Goal: Find specific page/section: Find specific page/section

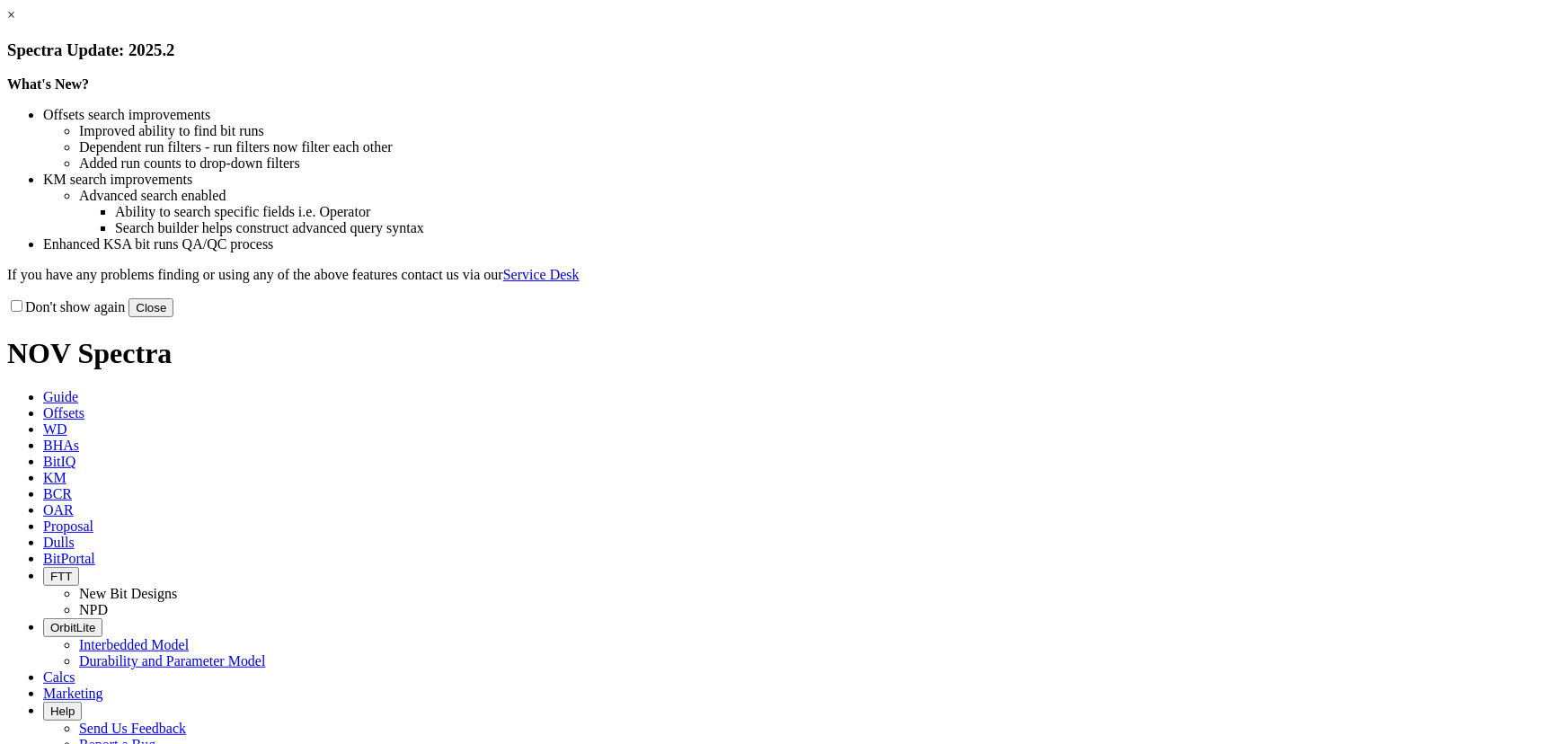
click at [173, 317] on button "Close" at bounding box center [151, 308] width 45 height 19
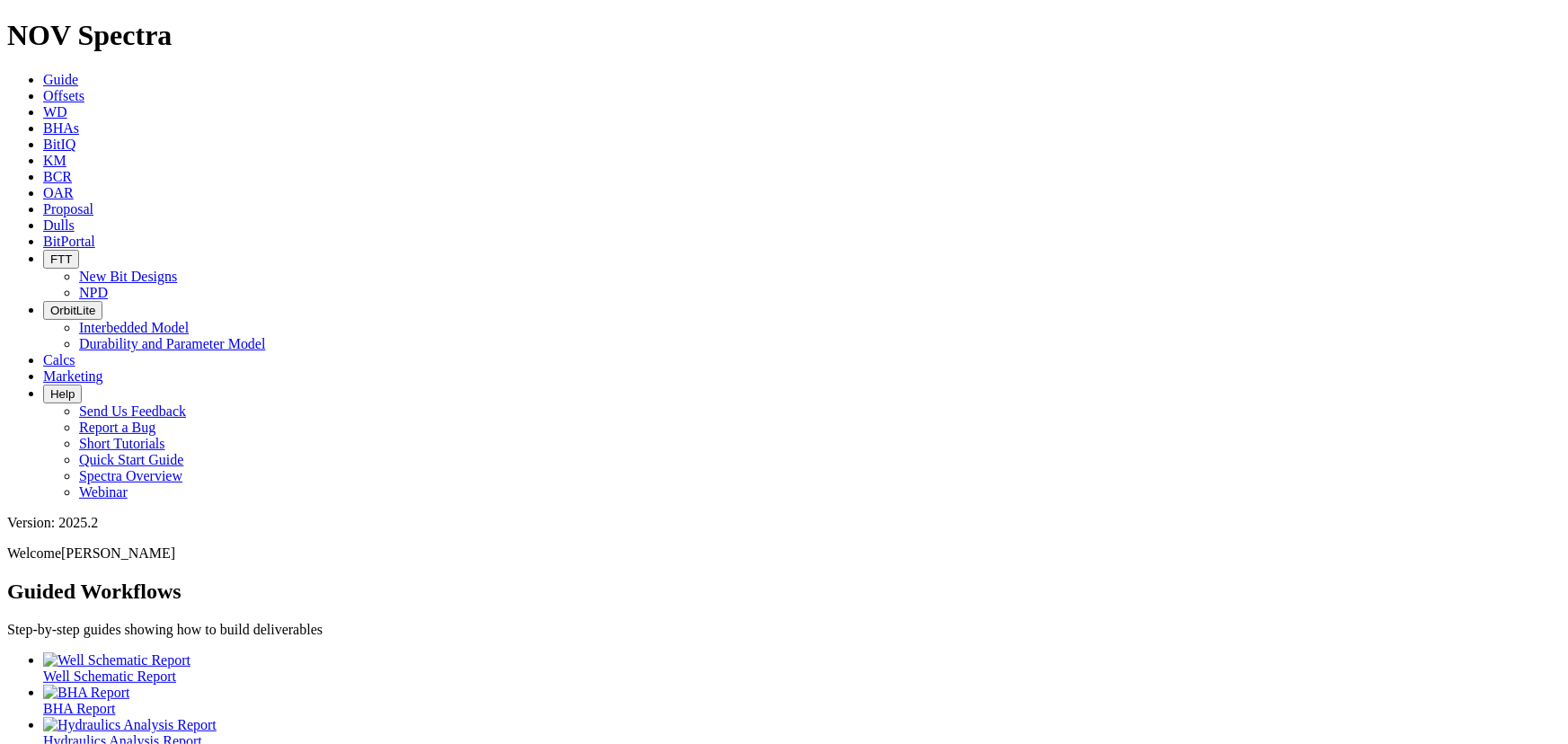
click at [85, 88] on span "Offsets" at bounding box center [63, 96] width 41 height 15
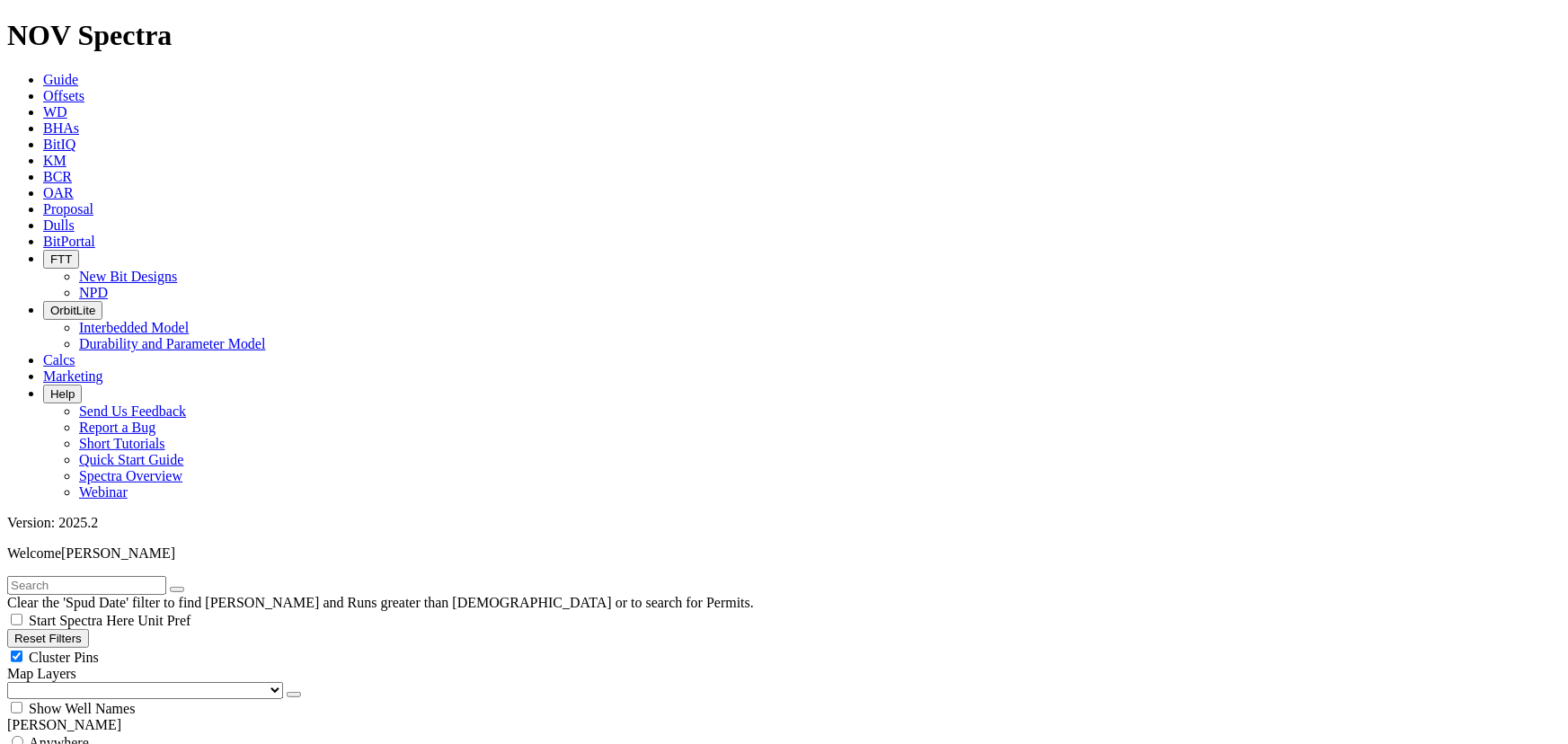
click at [166, 576] on input "text" at bounding box center [86, 585] width 159 height 19
paste input "S320129"
type input "S320129"
click at [202, 586] on button "submit" at bounding box center [194, 589] width 14 height 6
click at [89, 735] on span "Anywhere" at bounding box center [59, 743] width 61 height 15
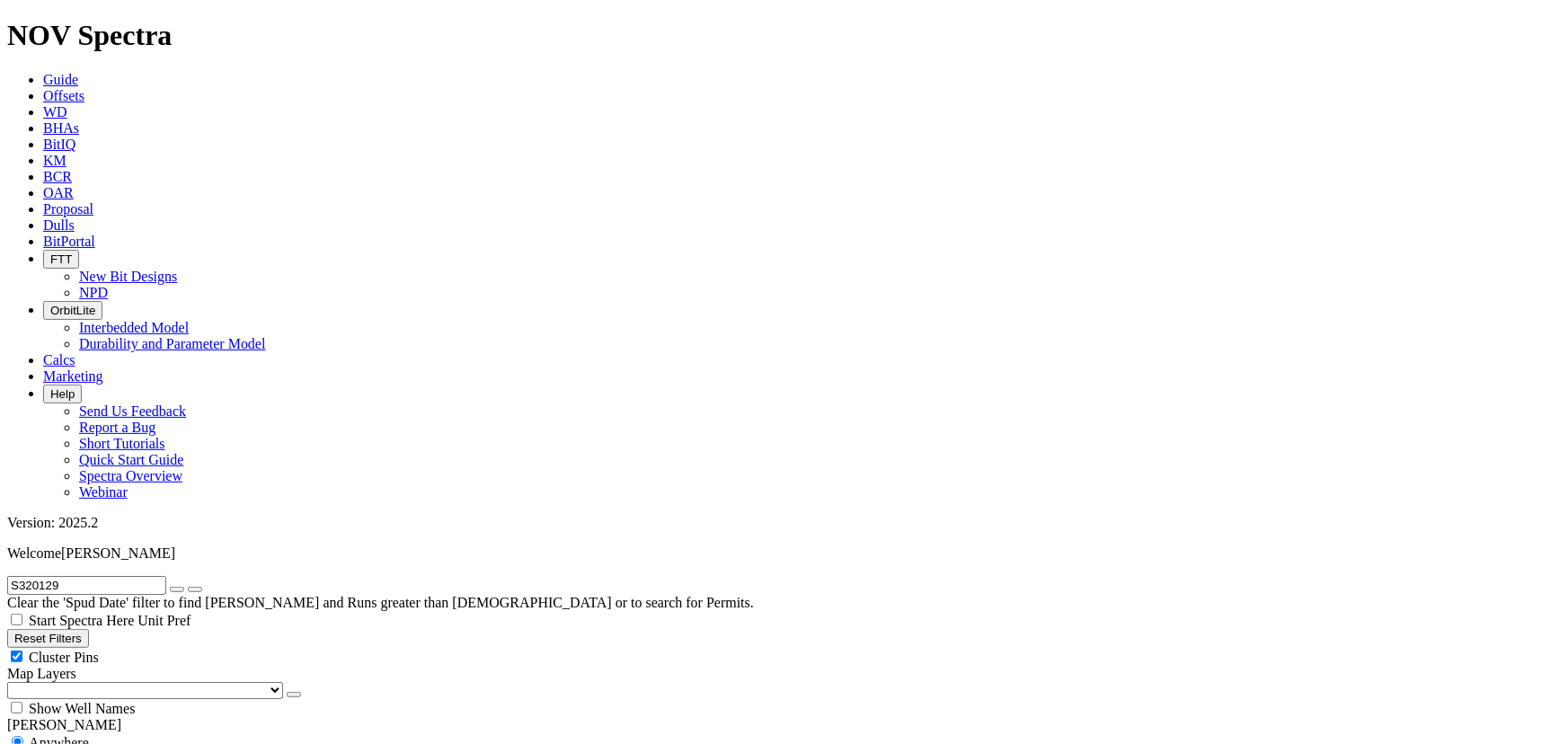
radio input "true"
radio input "false"
click at [202, 586] on button "submit" at bounding box center [194, 589] width 14 height 6
click at [126, 576] on input "S320129" at bounding box center [86, 585] width 159 height 19
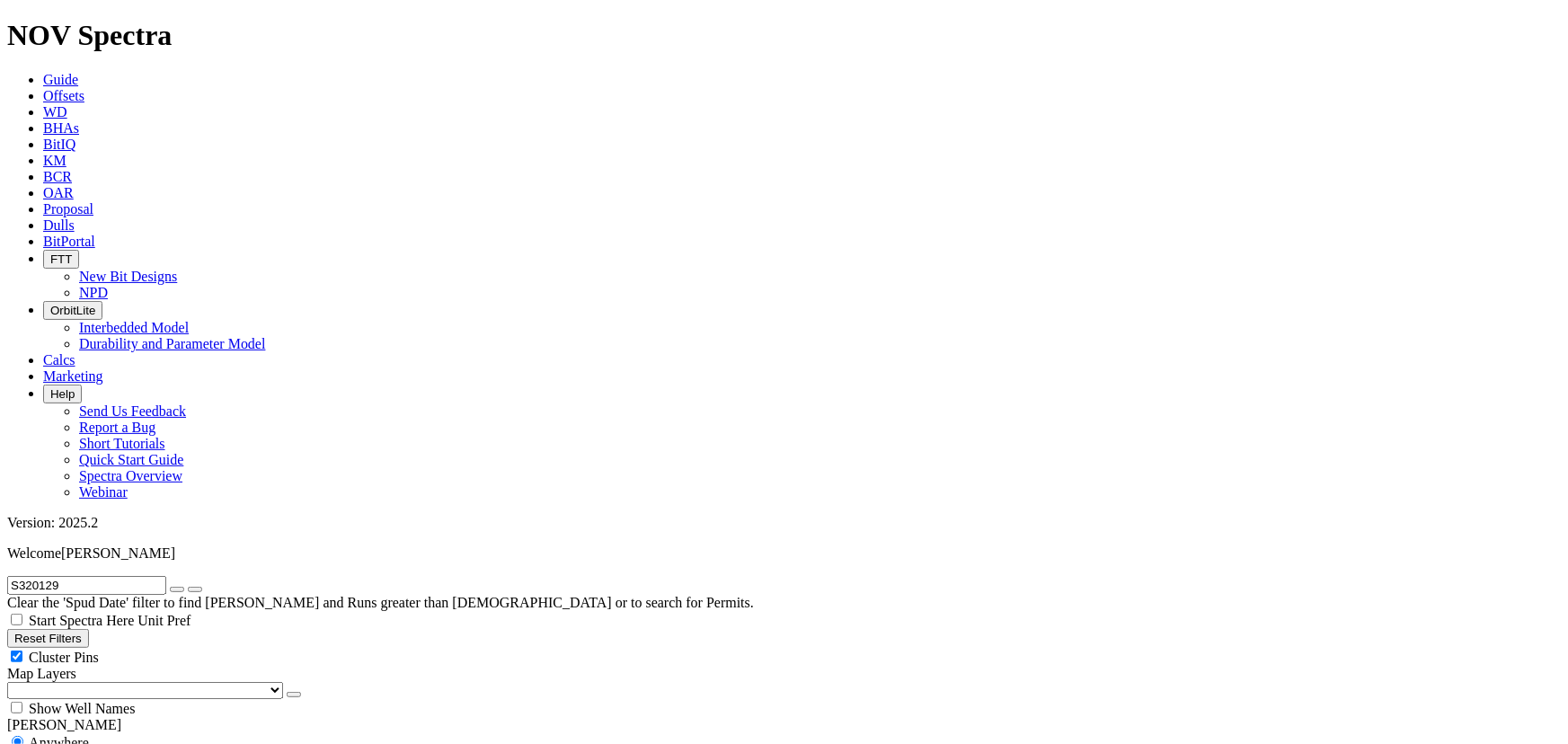
click at [195, 589] on icon "submit" at bounding box center [195, 589] width 0 height 0
click at [202, 586] on button "submit" at bounding box center [194, 589] width 14 height 6
click at [66, 576] on input "S320129" at bounding box center [86, 585] width 159 height 19
